Goal: Task Accomplishment & Management: Complete application form

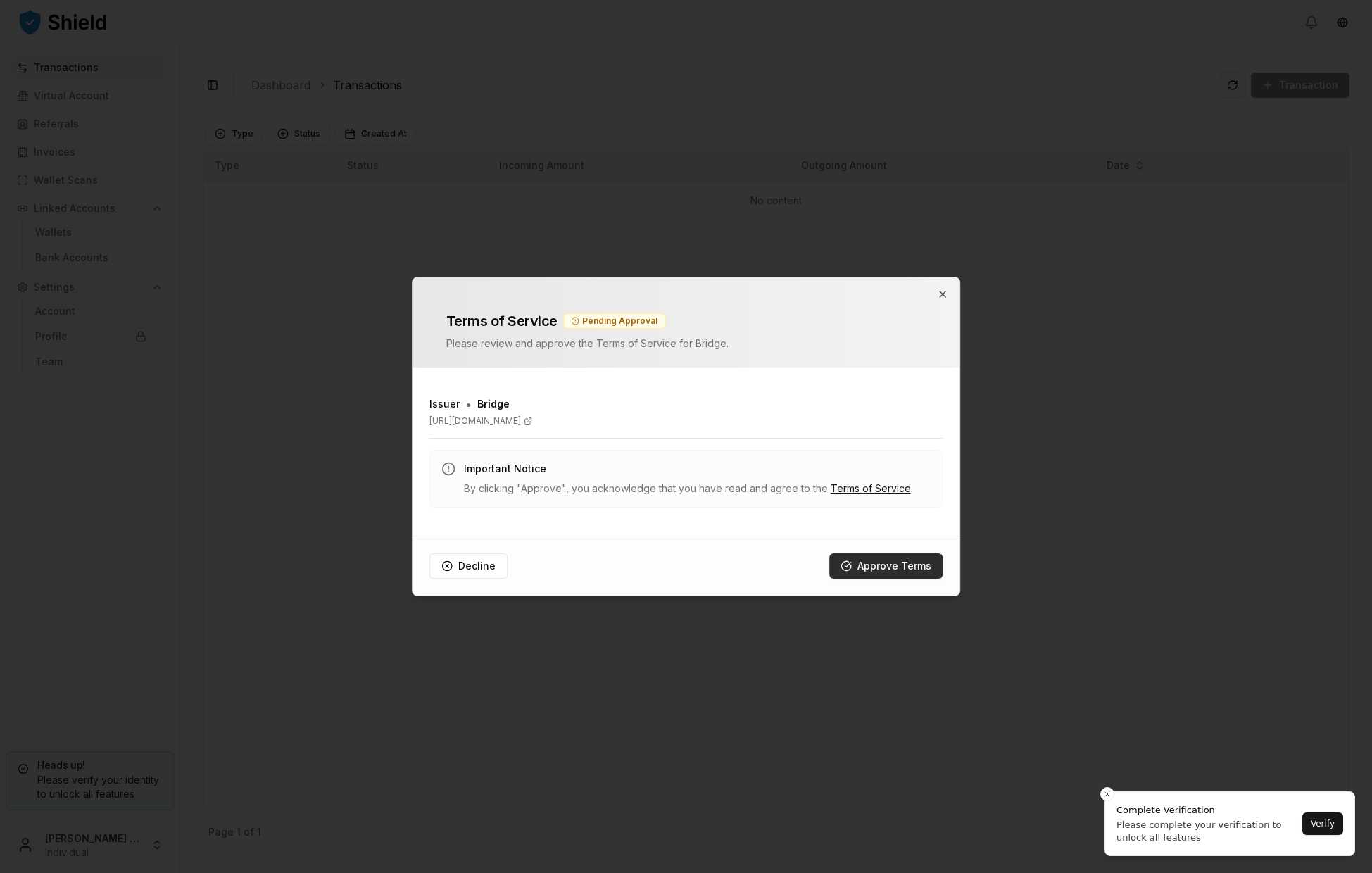
click at [896, 569] on button "Approve Terms" at bounding box center [886, 567] width 113 height 25
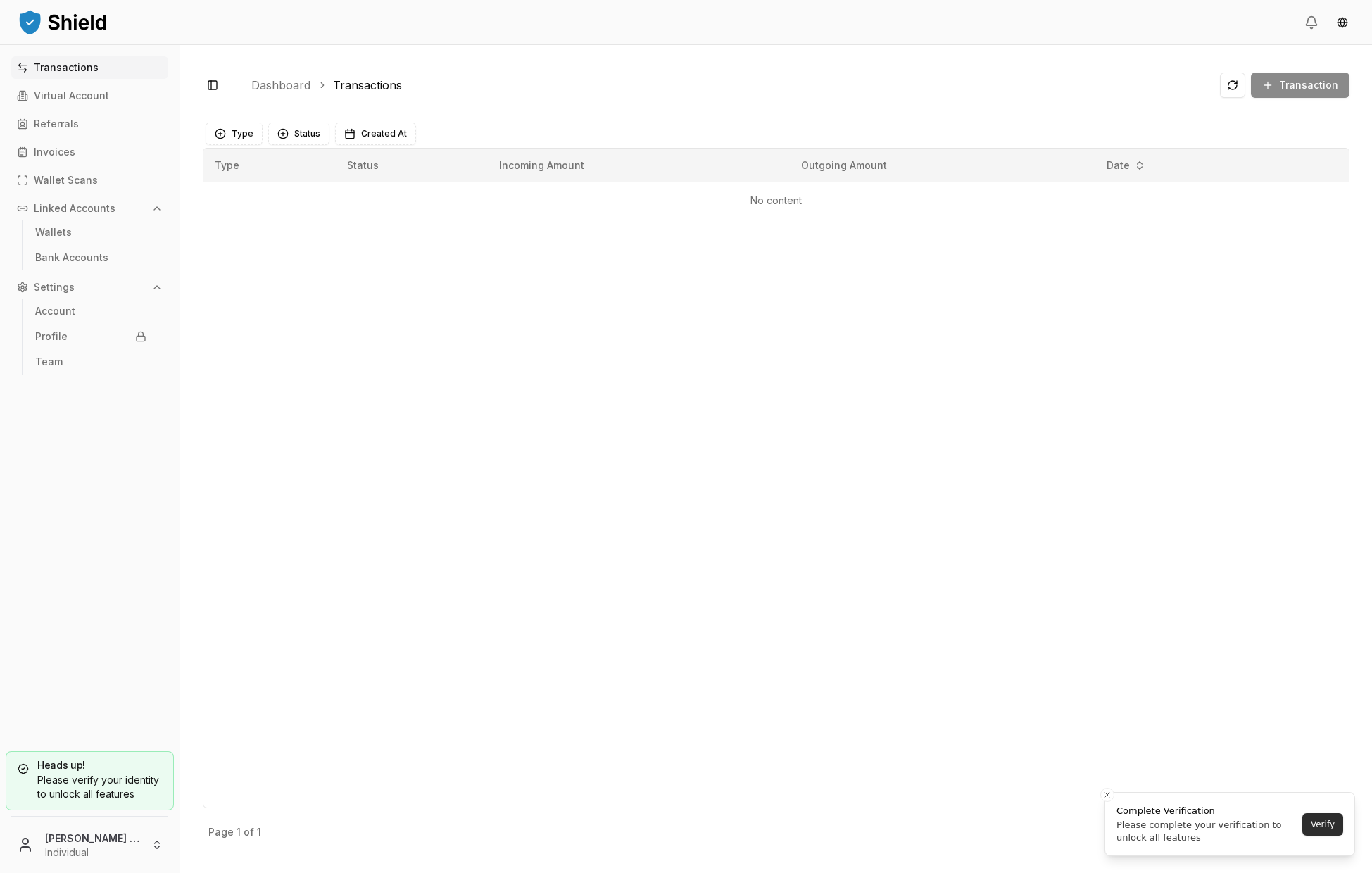
click at [1328, 824] on button "Verify" at bounding box center [1323, 824] width 41 height 23
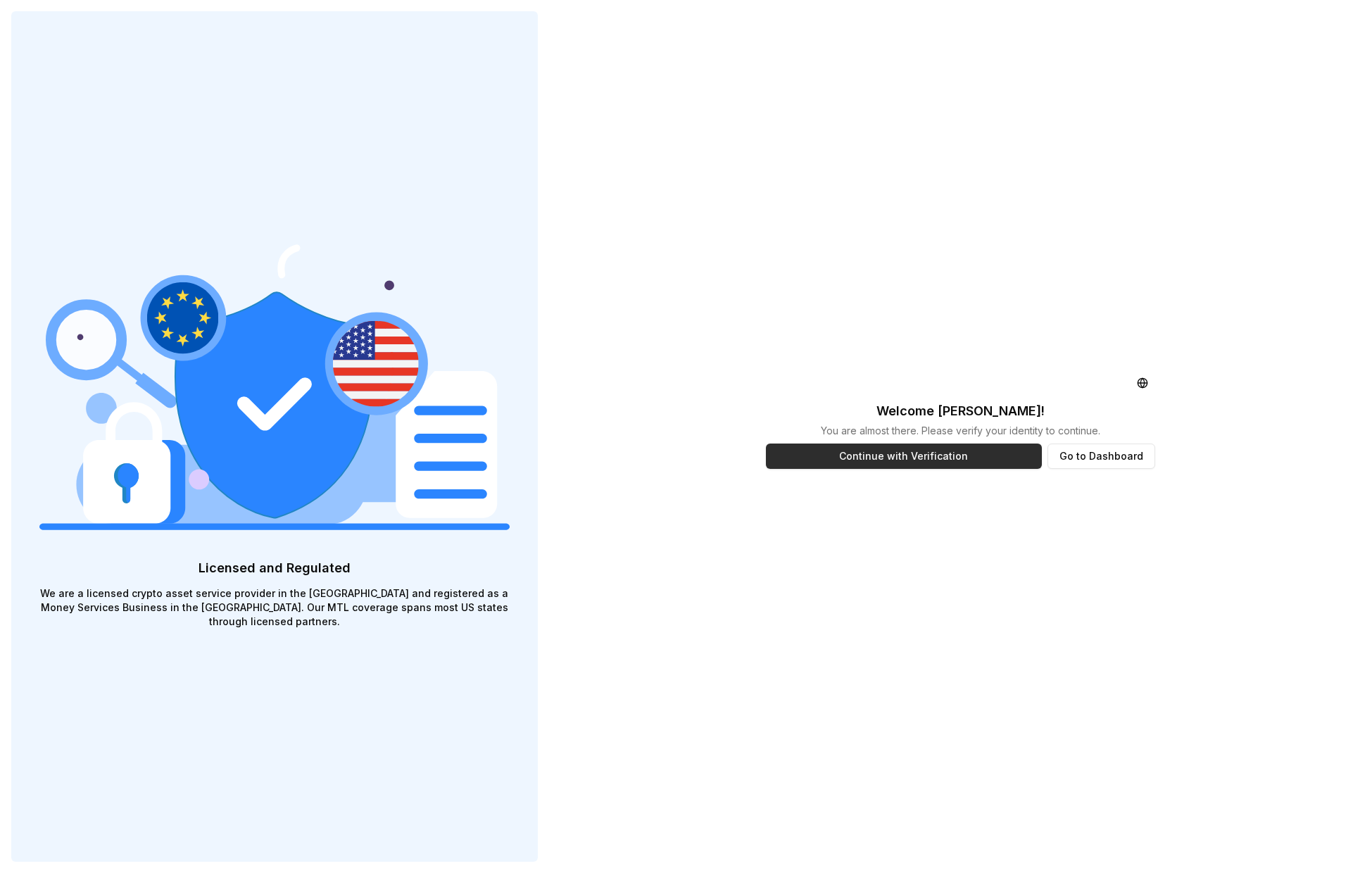
click at [925, 457] on button "Continue with Verification" at bounding box center [903, 456] width 276 height 25
click at [921, 455] on button "Continue with Verification" at bounding box center [903, 456] width 276 height 25
click at [189, 614] on p "We are a licensed crypto asset service provider in the [GEOGRAPHIC_DATA] and re…" at bounding box center [274, 608] width 470 height 43
click at [1112, 451] on button "Go to Dashboard" at bounding box center [1101, 456] width 108 height 25
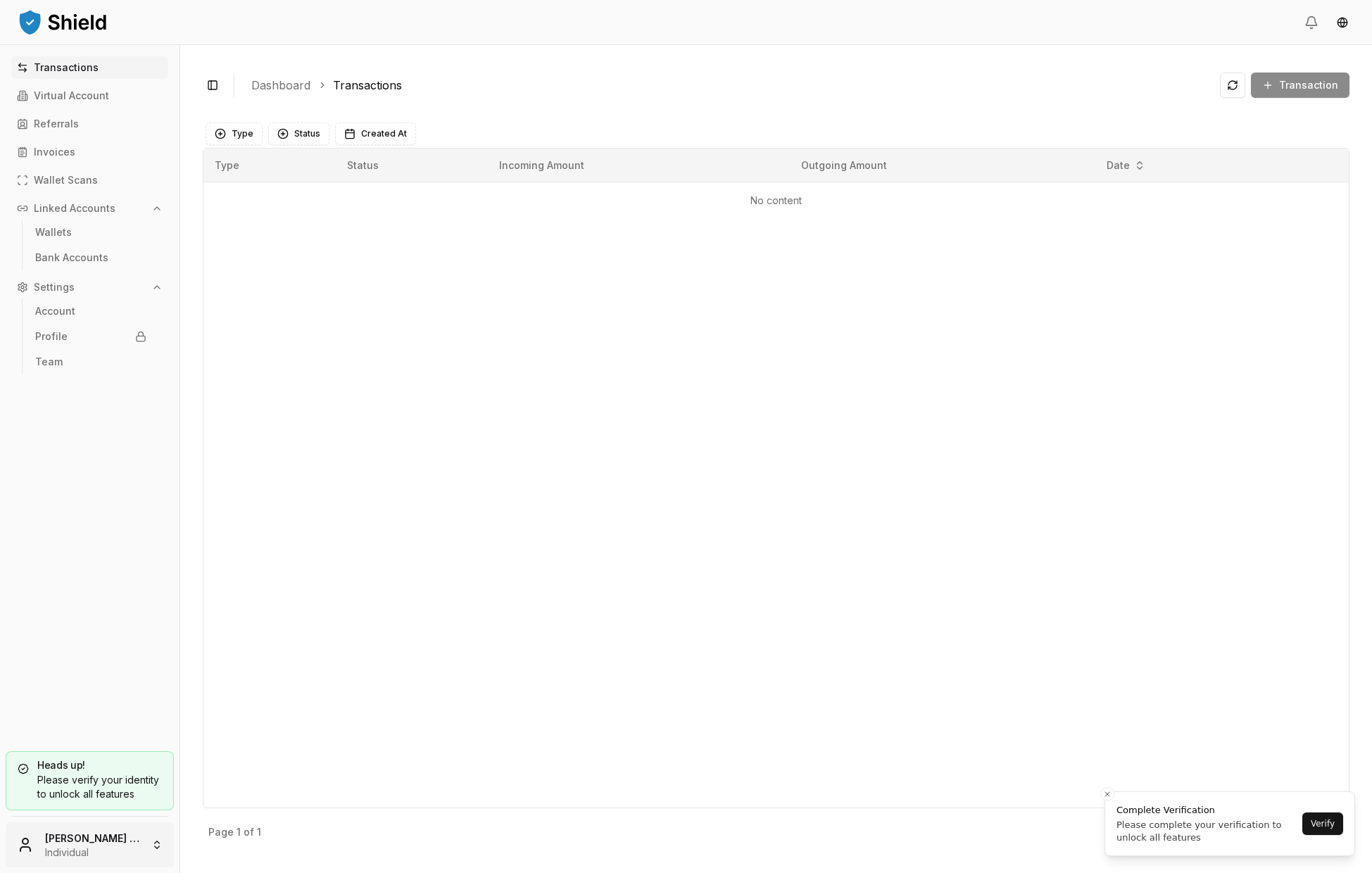
click at [74, 853] on html "Transactions Virtual Account Referrals Invoices Wallet Scans Linked Accounts Wa…" at bounding box center [686, 436] width 1372 height 873
click at [1106, 796] on html "Transactions Virtual Account Referrals Invoices Wallet Scans Linked Accounts Wa…" at bounding box center [686, 436] width 1372 height 873
click at [1109, 794] on icon "Close toast" at bounding box center [1107, 795] width 9 height 9
click at [832, 788] on div "Type Status Incoming Amount Outgoing Amount Date No content" at bounding box center [776, 478] width 1147 height 660
